Goal: Find specific page/section: Find specific page/section

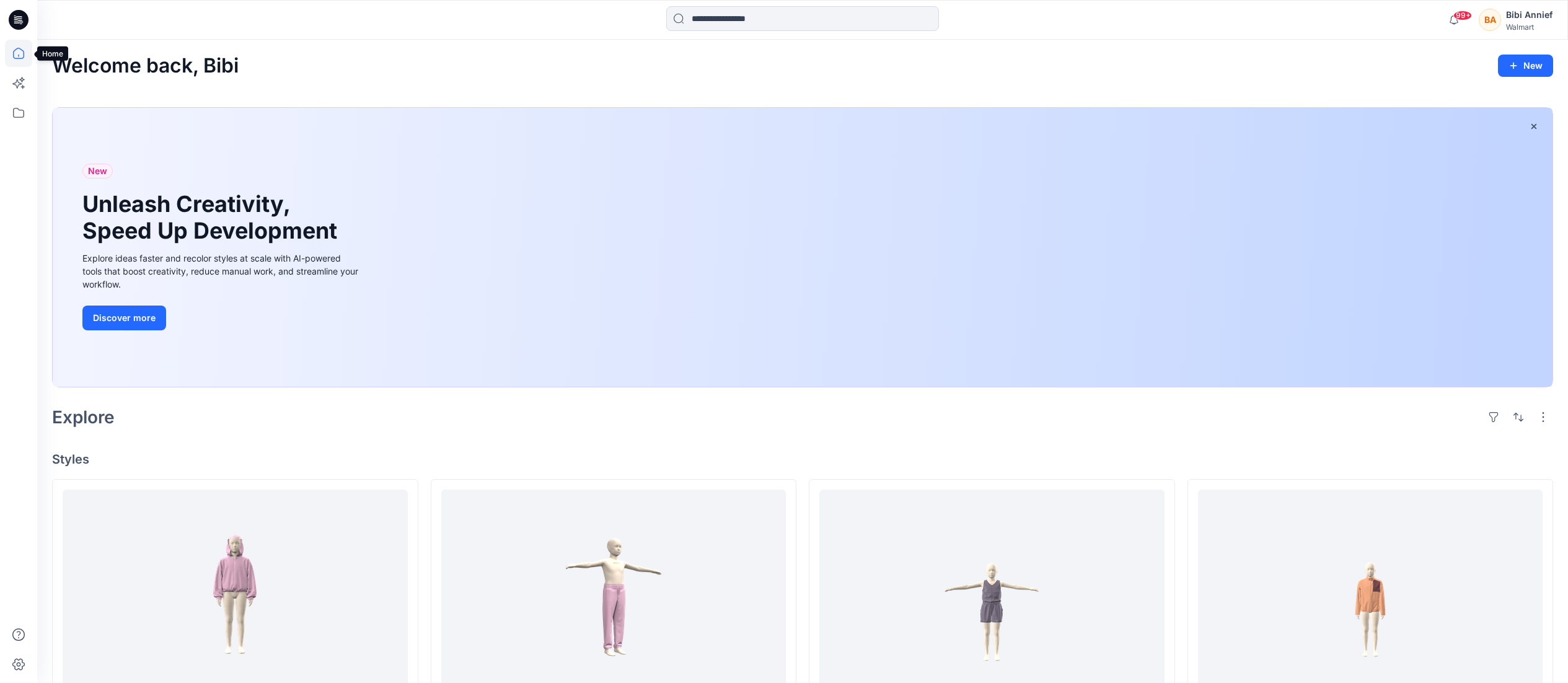
click at [18, 50] on icon at bounding box center [18, 53] width 27 height 27
click at [17, 52] on icon at bounding box center [18, 53] width 27 height 27
click at [11, 108] on icon at bounding box center [18, 113] width 27 height 27
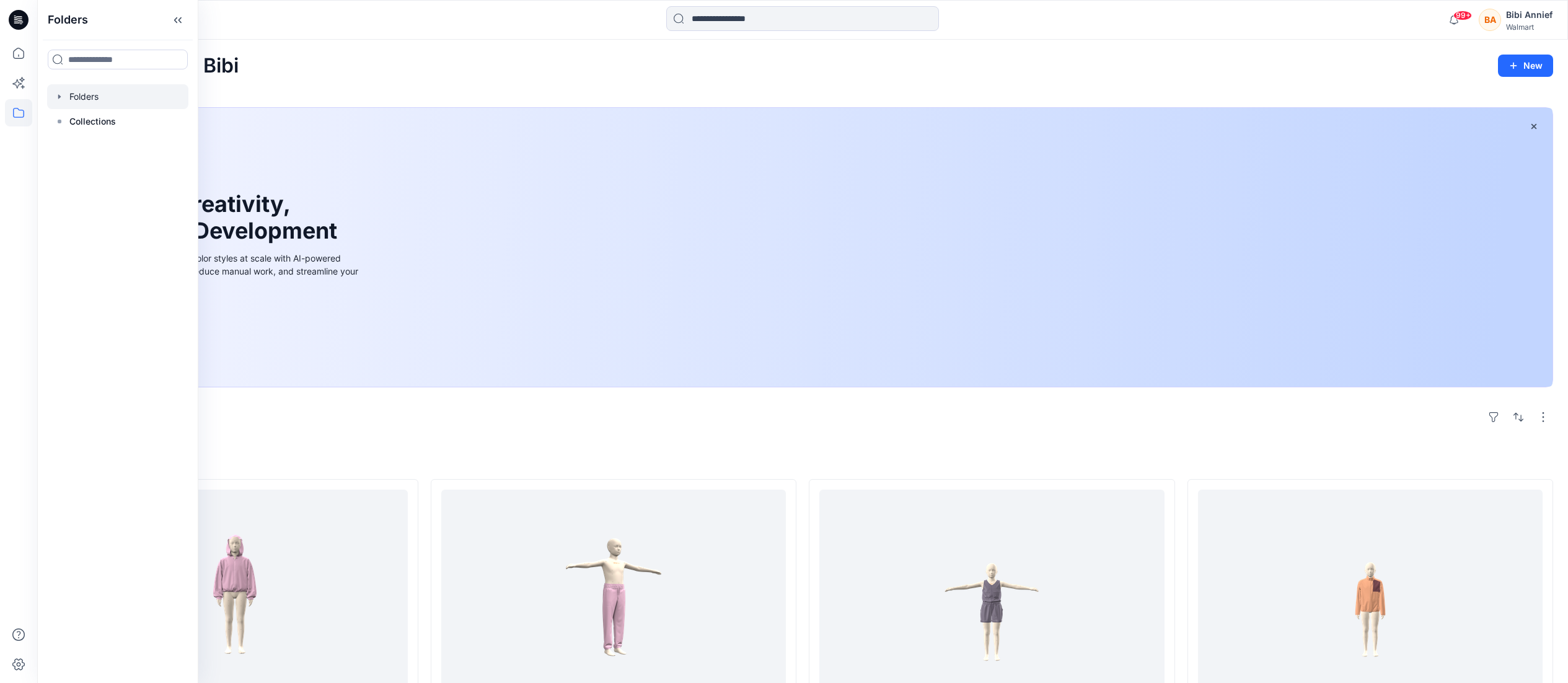
click at [95, 90] on div at bounding box center [117, 97] width 141 height 25
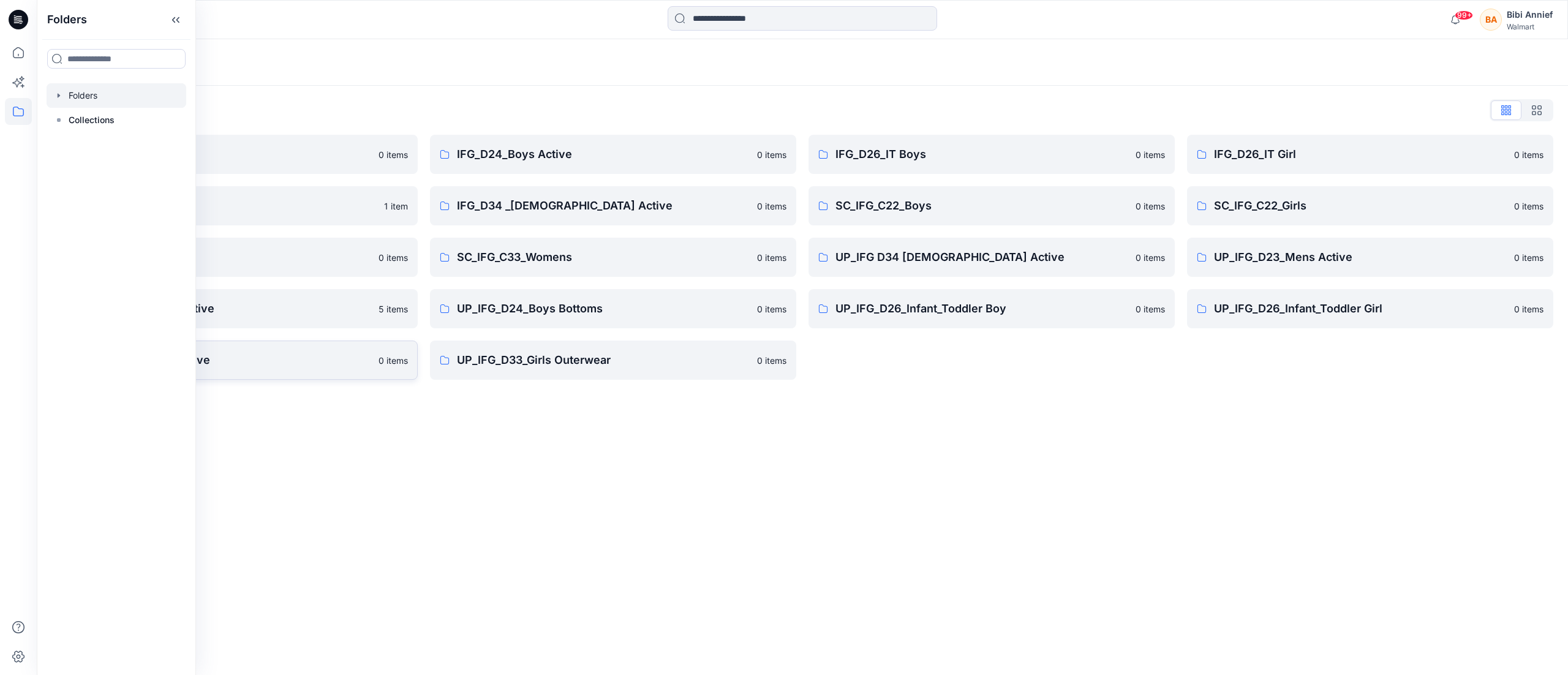
click at [229, 354] on p "UP_IFG_D33_Girls Active" at bounding box center [225, 360] width 293 height 17
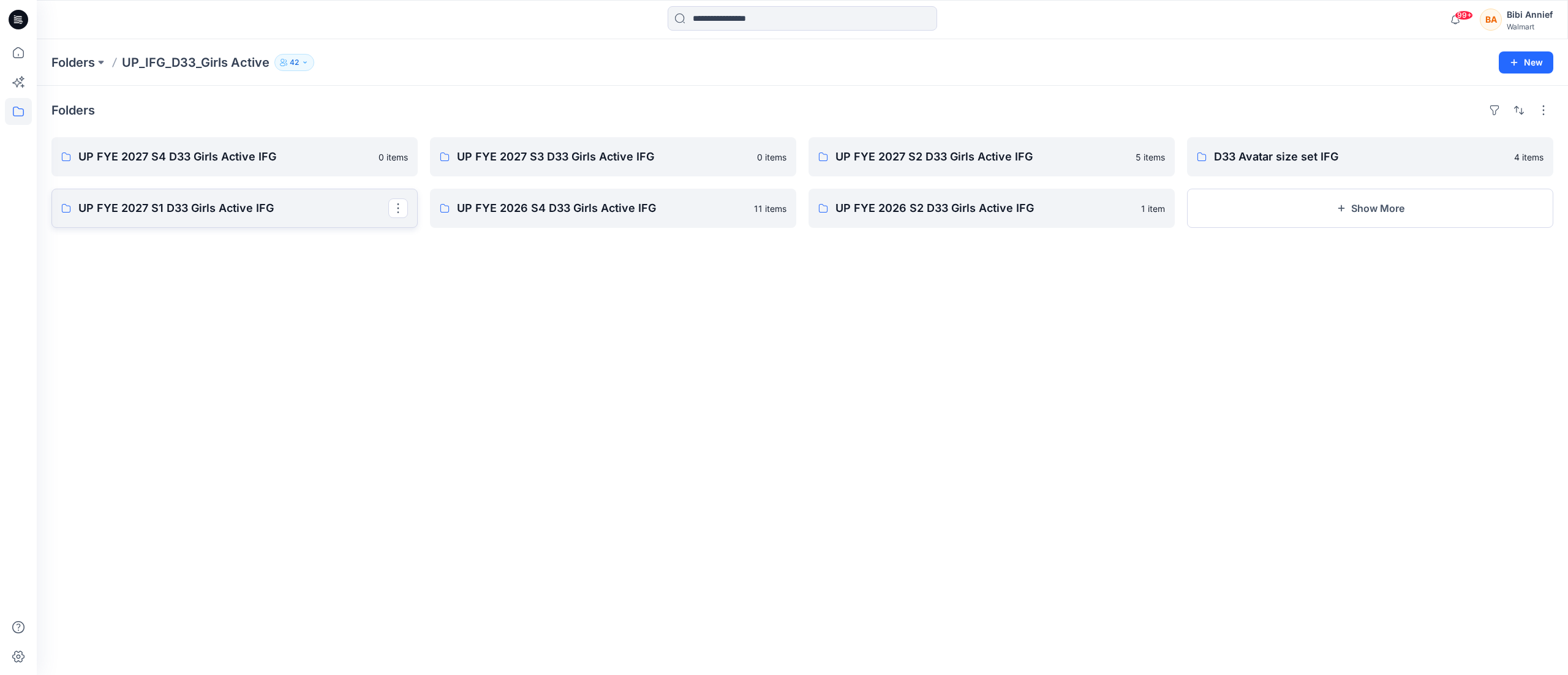
click at [181, 205] on p "UP FYE 2027 S1 D33 Girls Active IFG" at bounding box center [234, 208] width 310 height 17
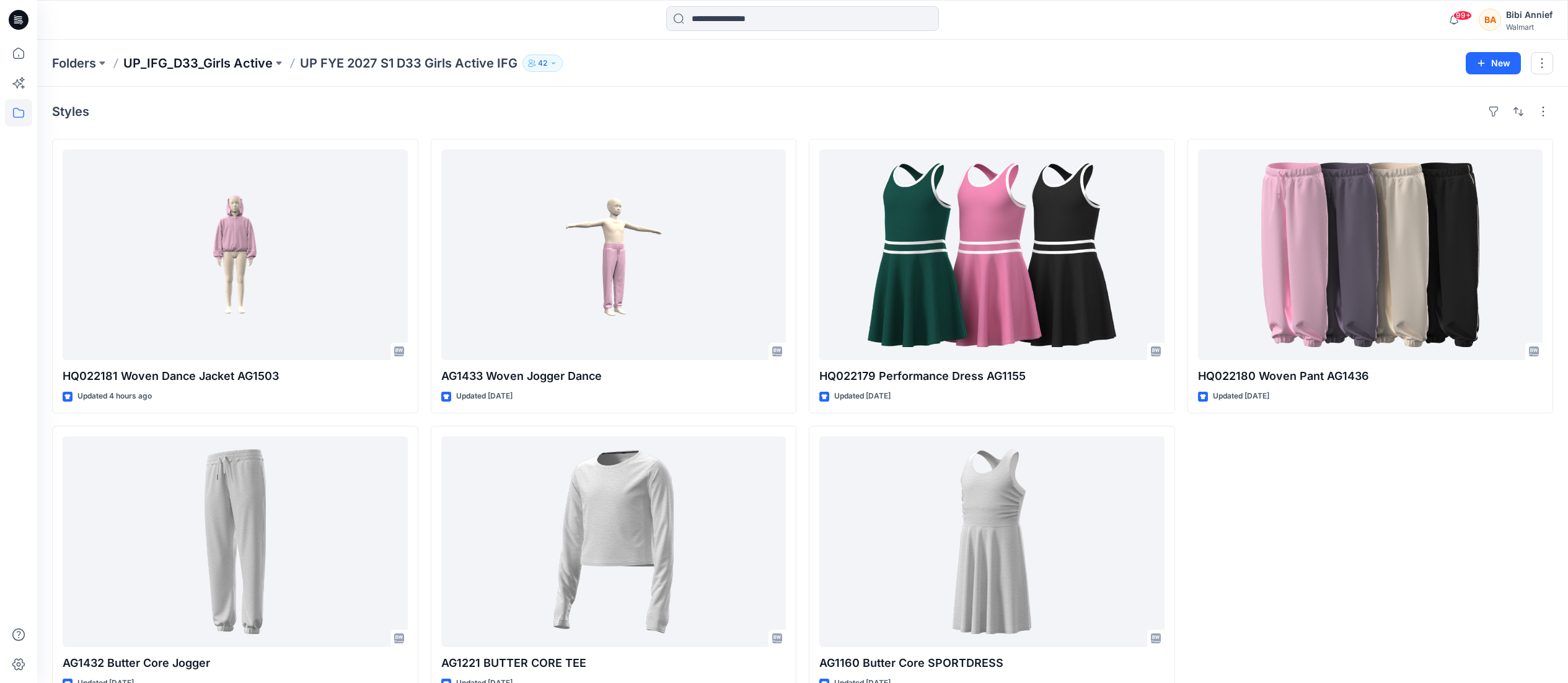
click at [194, 67] on p "UP_IFG_D33_Girls Active" at bounding box center [198, 63] width 149 height 17
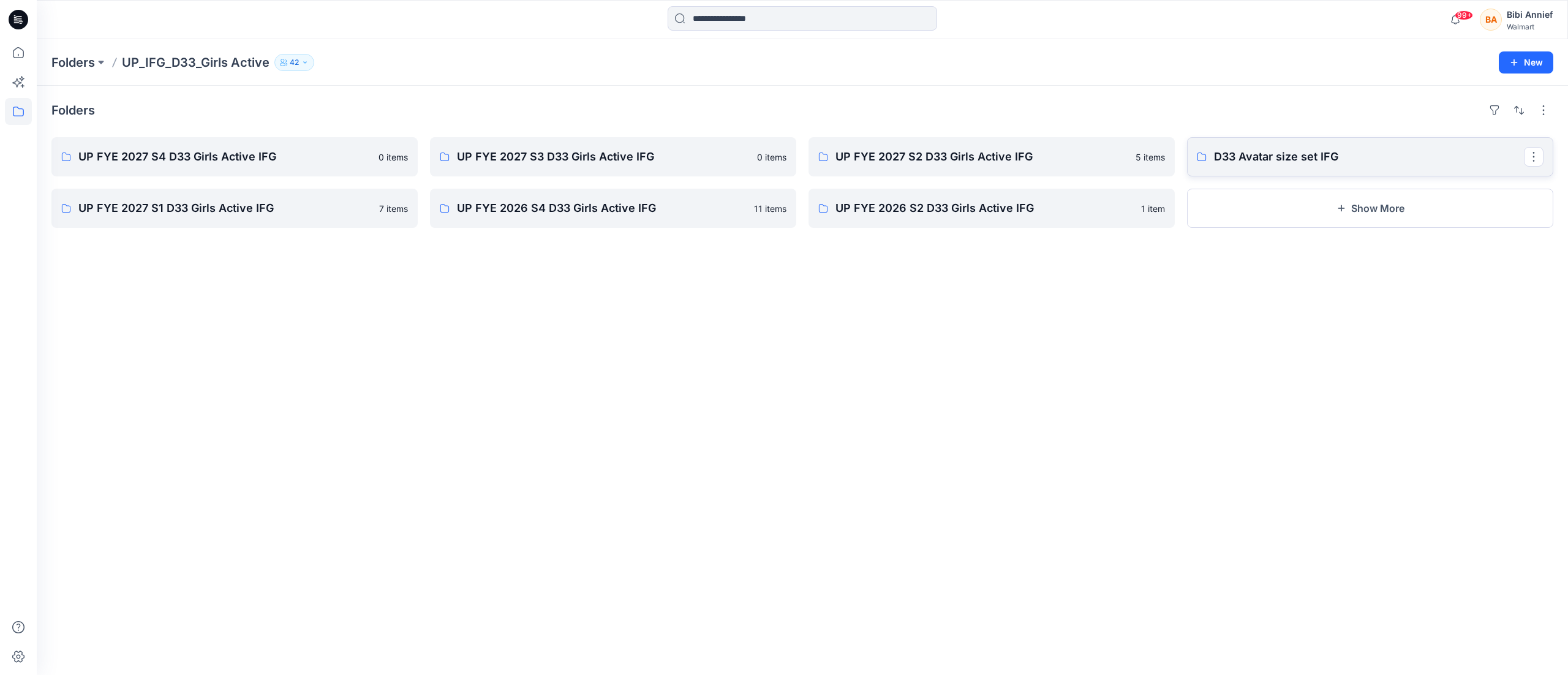
click at [1296, 154] on p "D33 Avatar size set IFG" at bounding box center [1369, 156] width 310 height 17
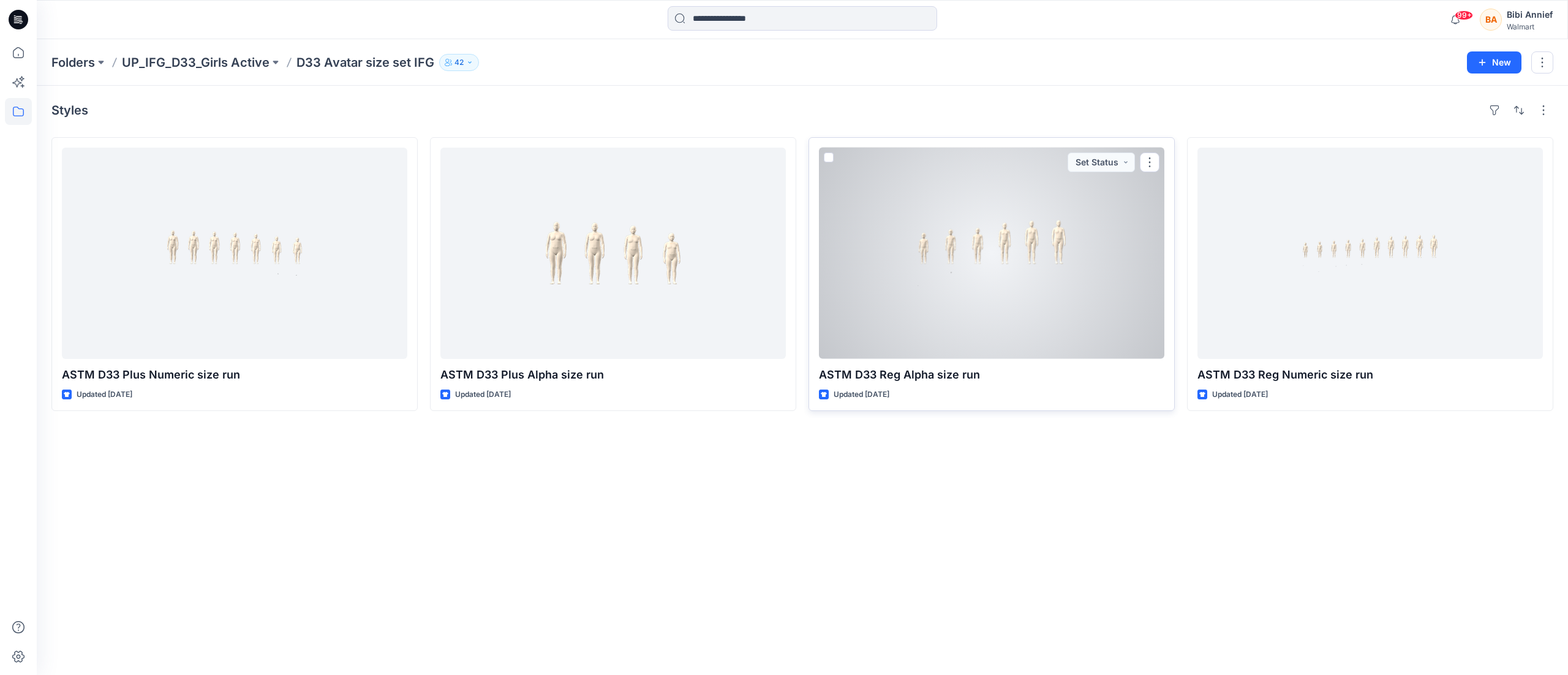
click at [906, 385] on div "ASTM D33 Reg Alpha size run Updated [DATE] Set Status" at bounding box center [992, 274] width 366 height 274
click at [906, 370] on p "ASTM D33 Reg Alpha size run" at bounding box center [991, 375] width 345 height 17
click at [1048, 305] on div at bounding box center [991, 253] width 345 height 211
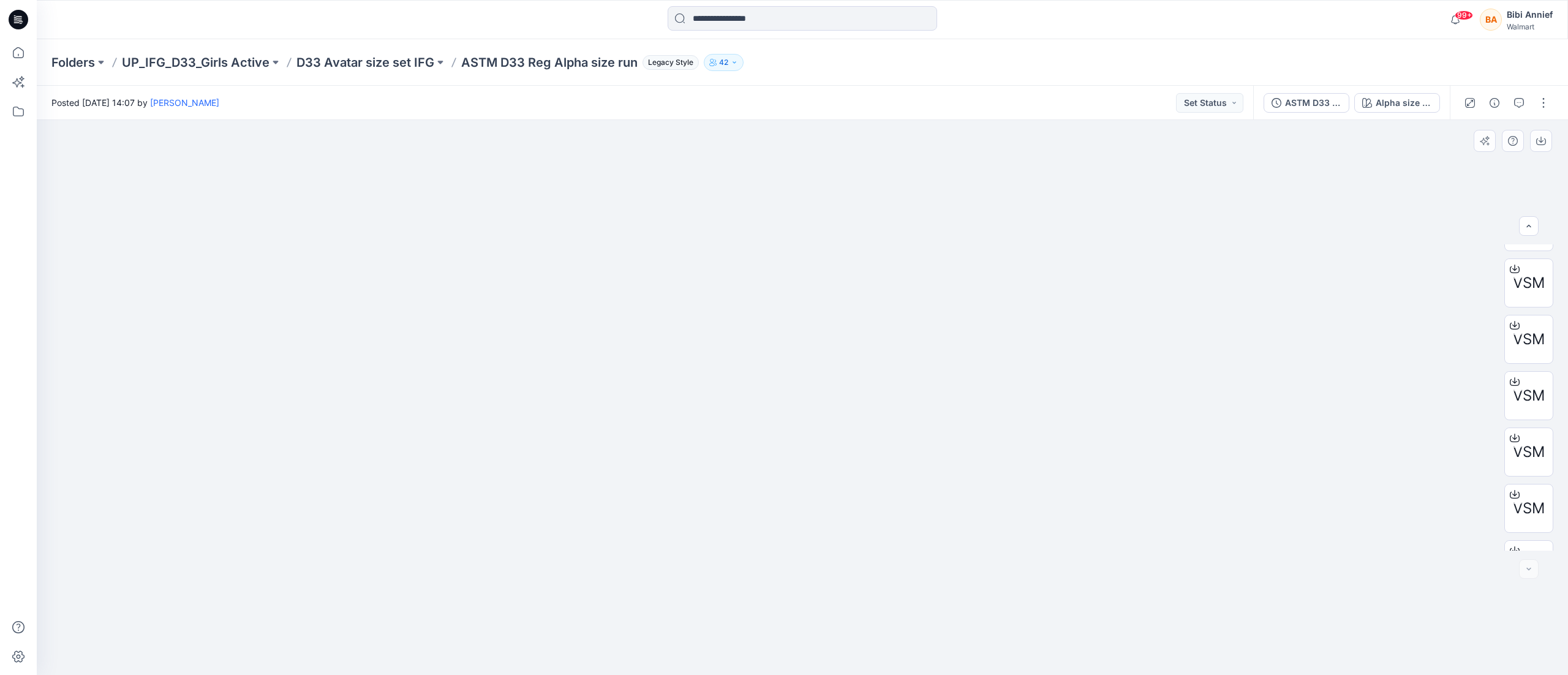
scroll to position [138, 0]
